Goal: Task Accomplishment & Management: Manage account settings

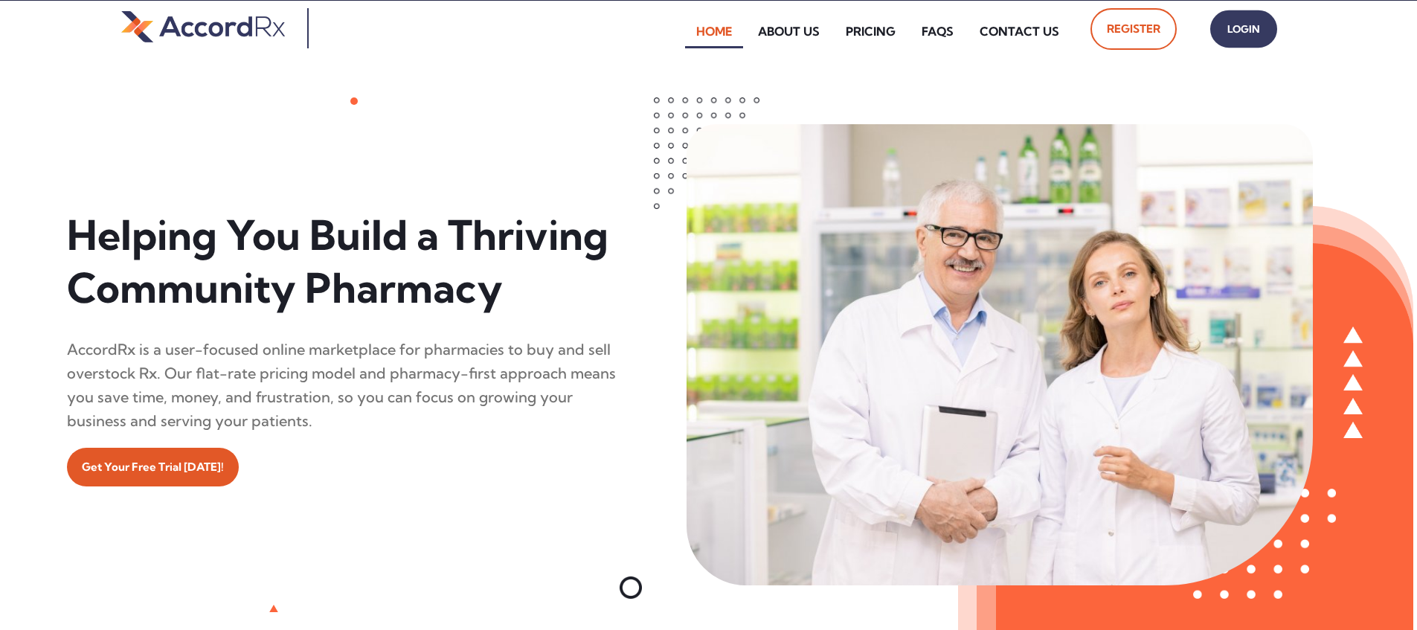
click at [679, 35] on span "Login" at bounding box center [1243, 30] width 37 height 22
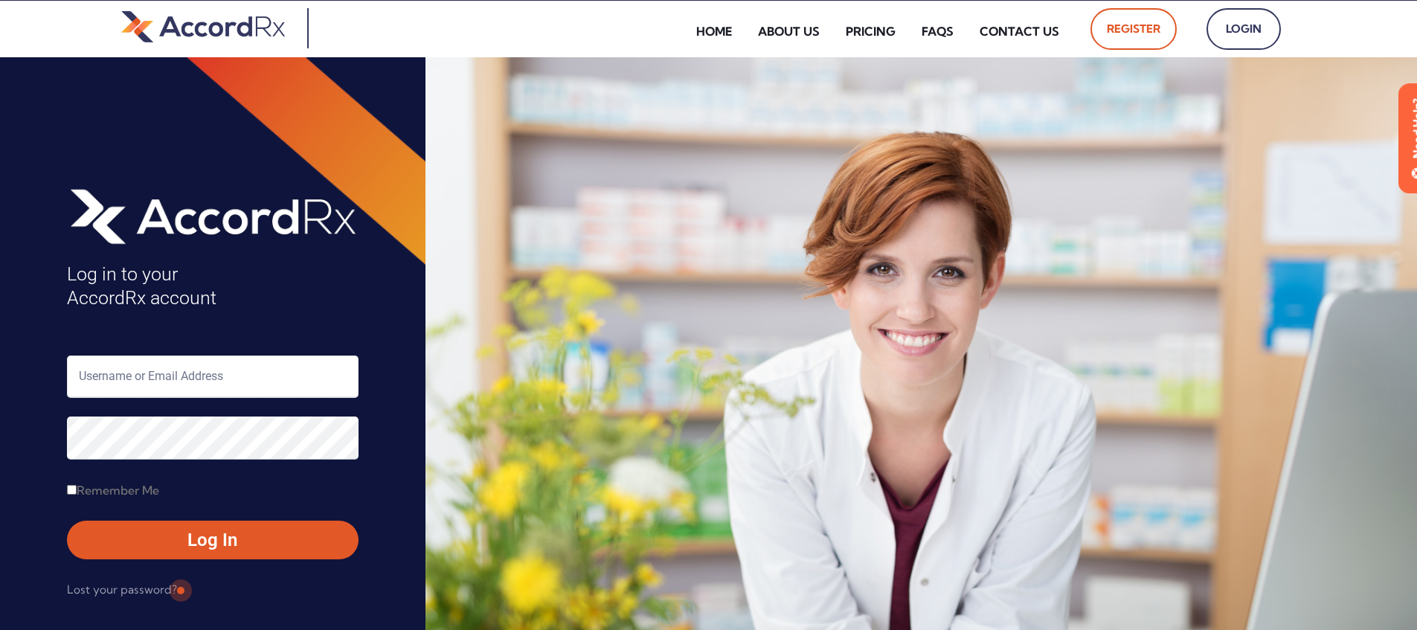
click at [128, 373] on input "text" at bounding box center [213, 377] width 292 height 42
type input "ARX-[PERSON_NAME]"
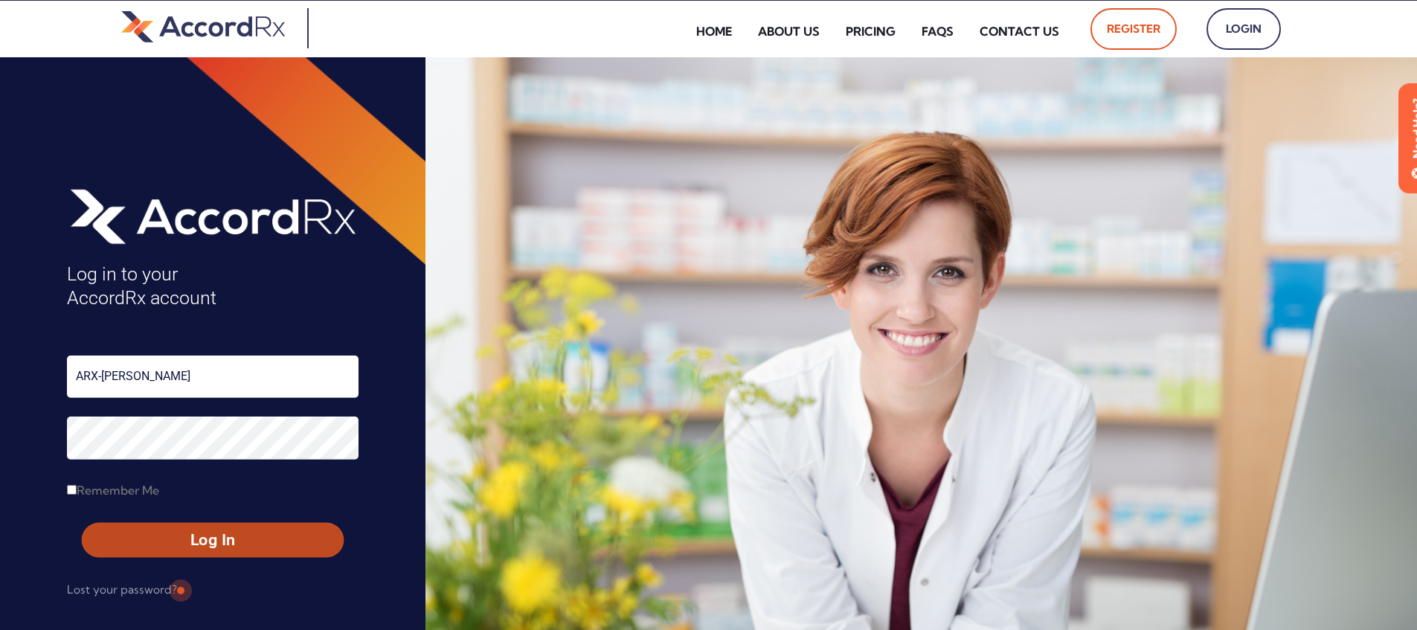
click at [179, 535] on span "Log In" at bounding box center [212, 541] width 235 height 22
